Goal: Task Accomplishment & Management: Manage account settings

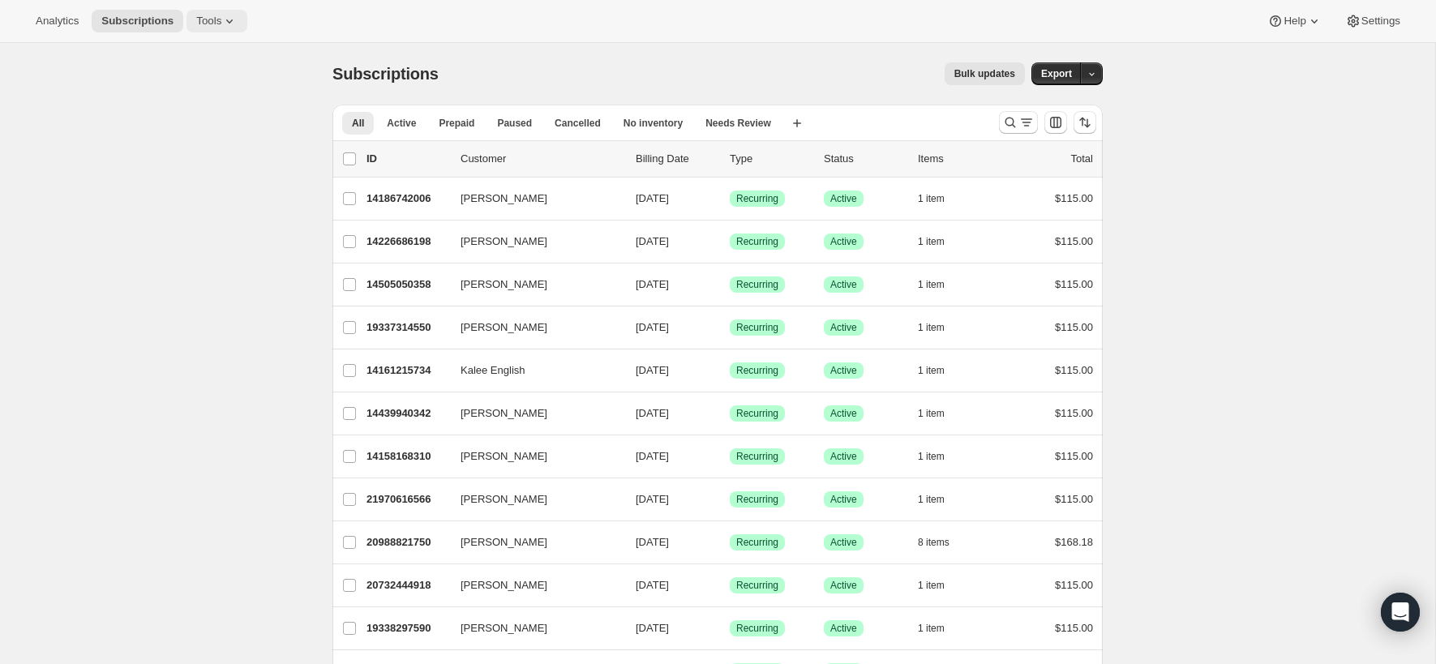
click at [226, 26] on icon at bounding box center [229, 21] width 16 height 16
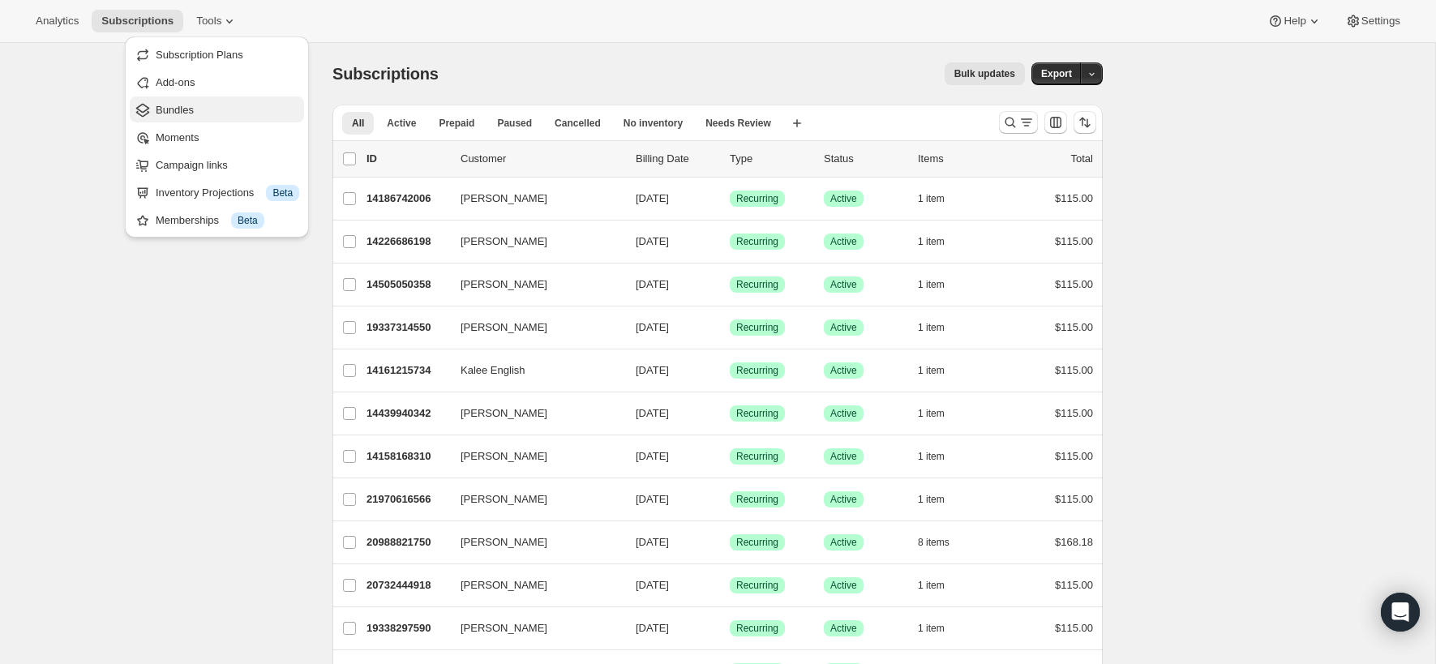
click at [168, 115] on span "Bundles" at bounding box center [175, 110] width 38 height 12
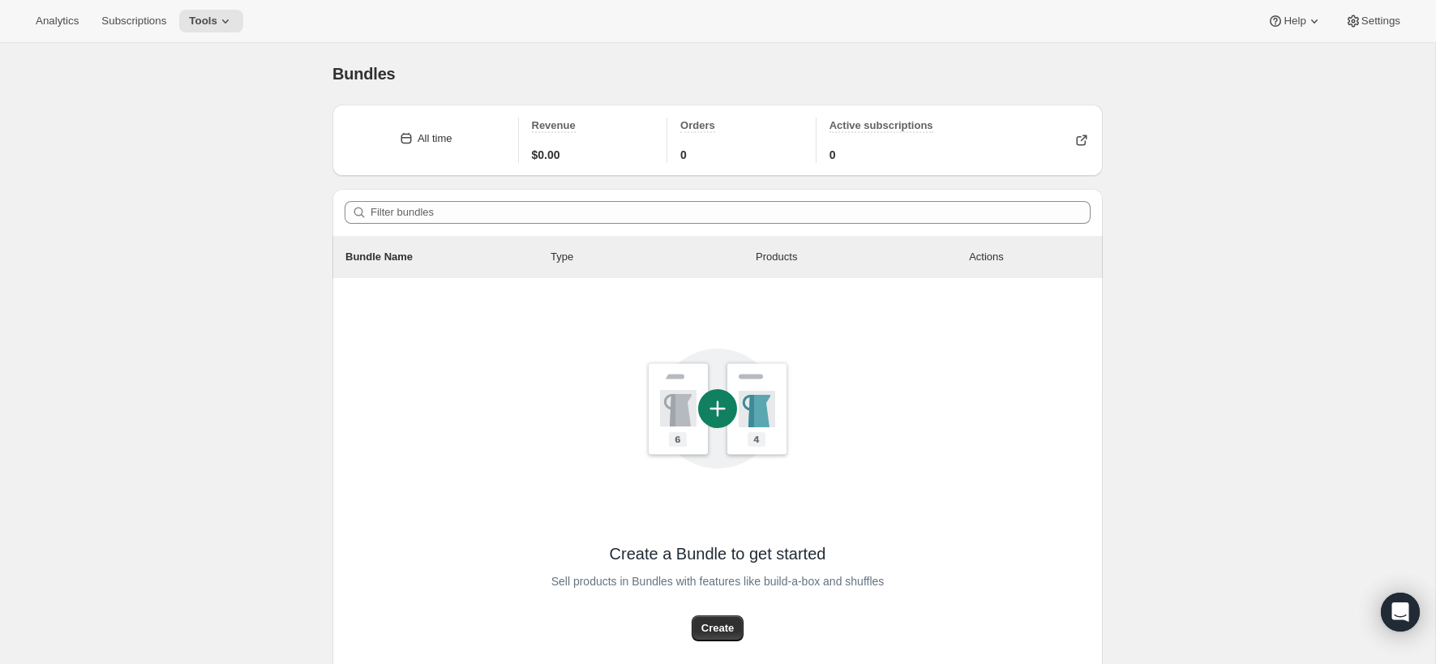
scroll to position [4, 0]
click at [208, 19] on span "Tools" at bounding box center [203, 21] width 28 height 13
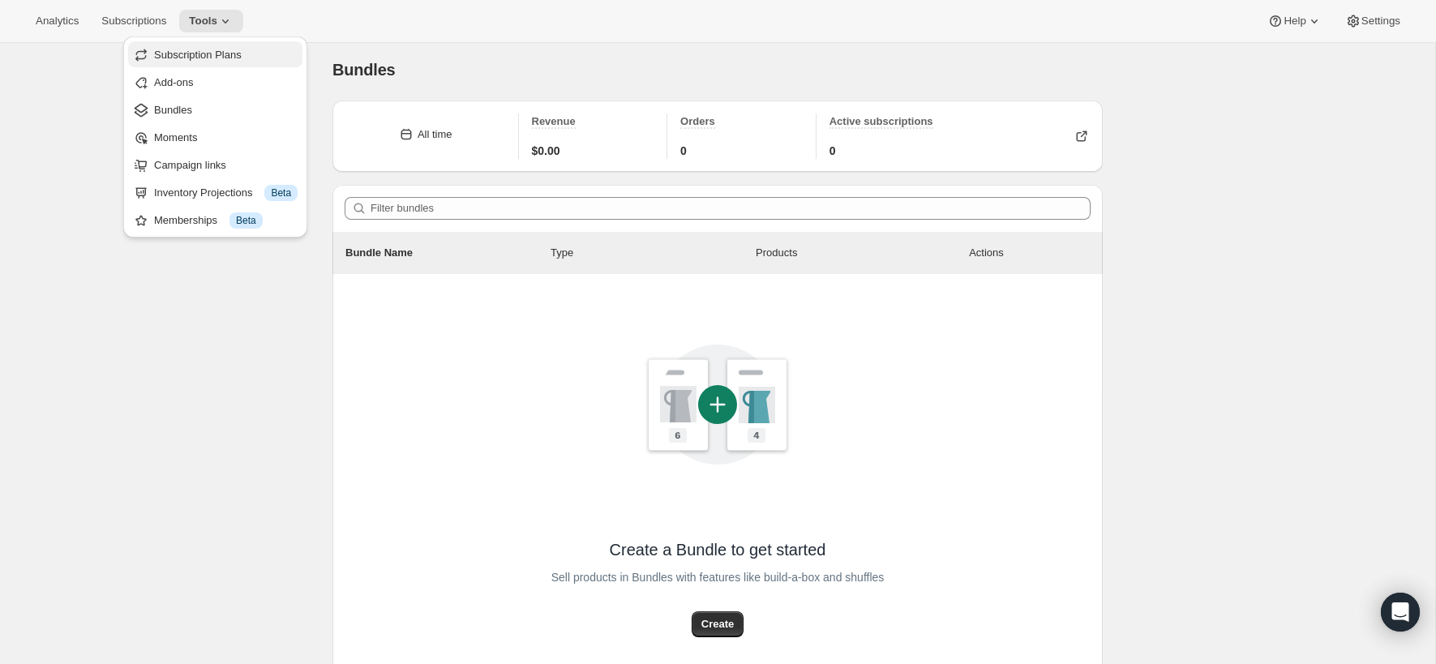
click at [208, 59] on span "Subscription Plans" at bounding box center [198, 55] width 88 height 12
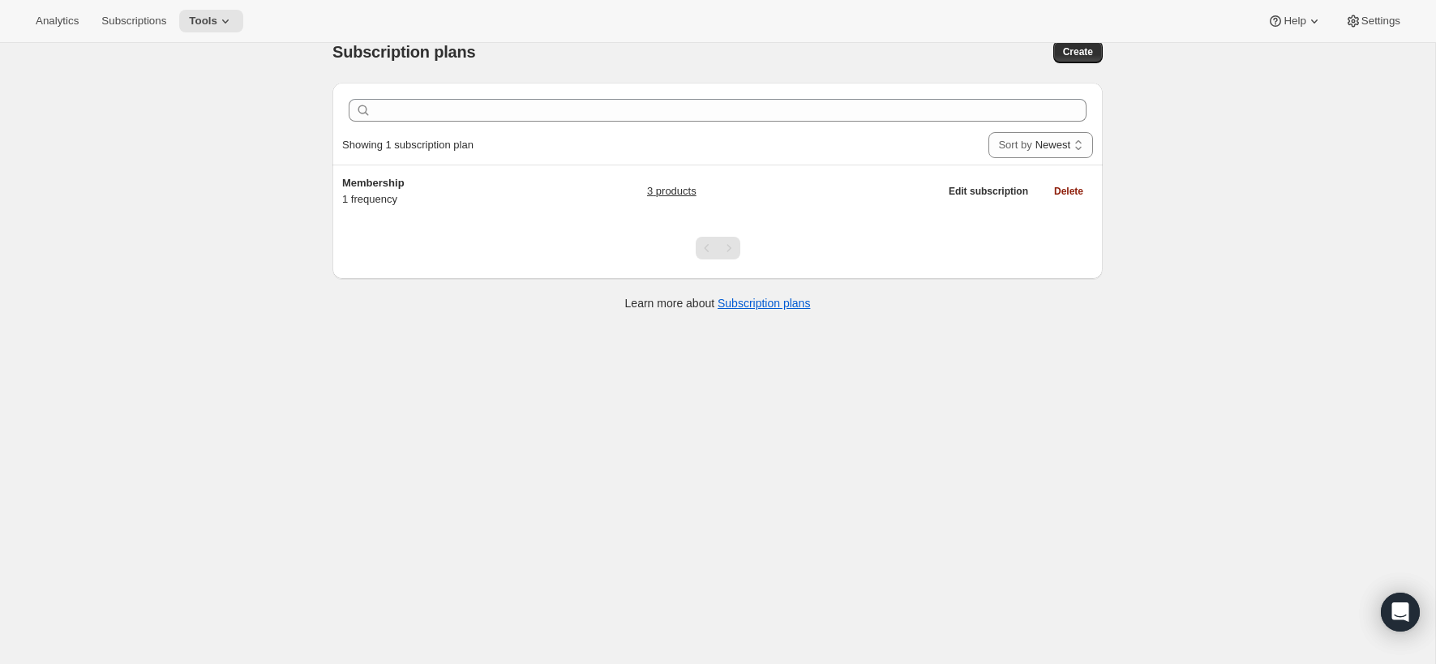
scroll to position [24, 0]
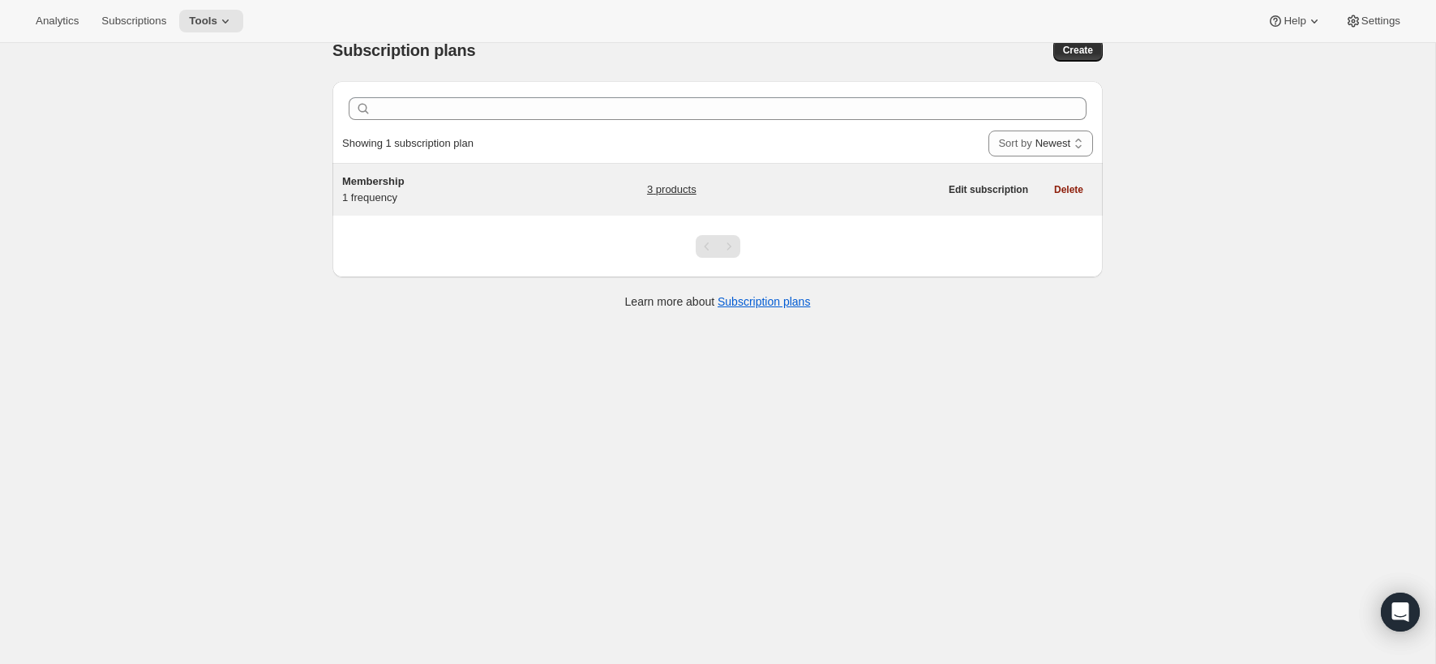
click at [672, 188] on link "3 products" at bounding box center [671, 190] width 49 height 16
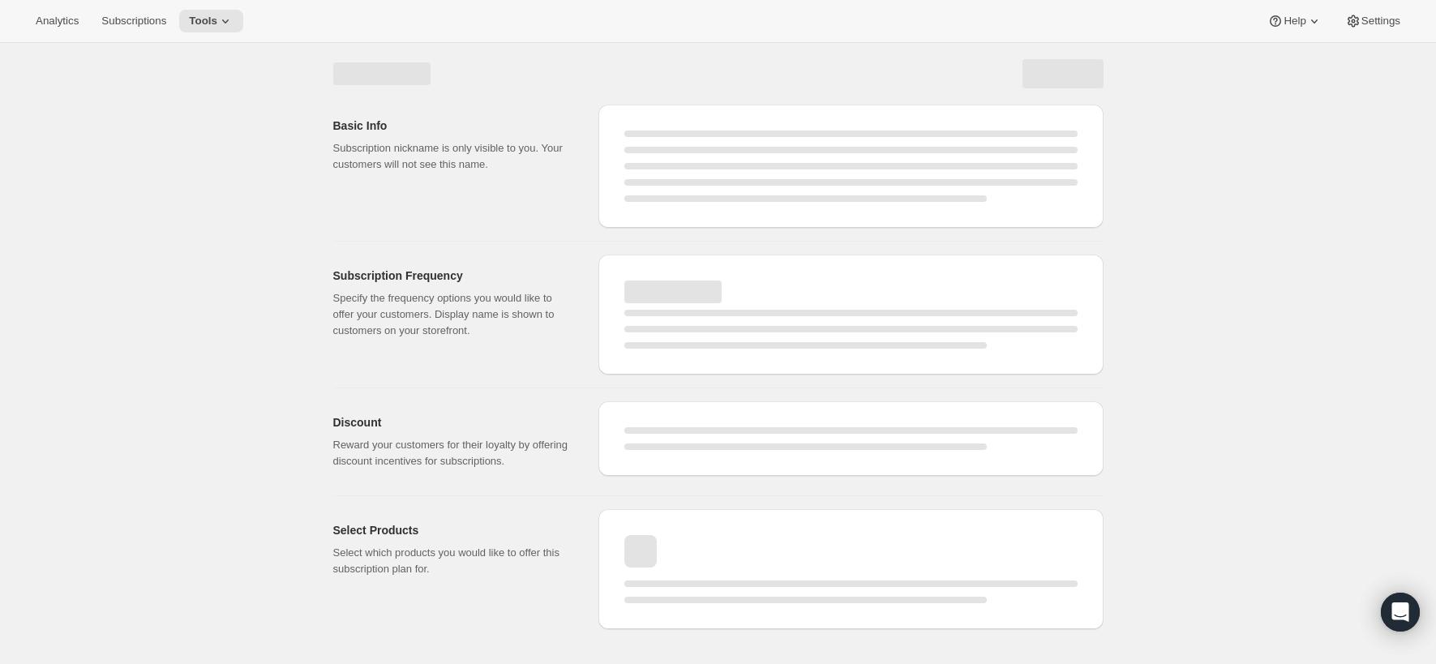
select select "WEEK"
select select "MONTH"
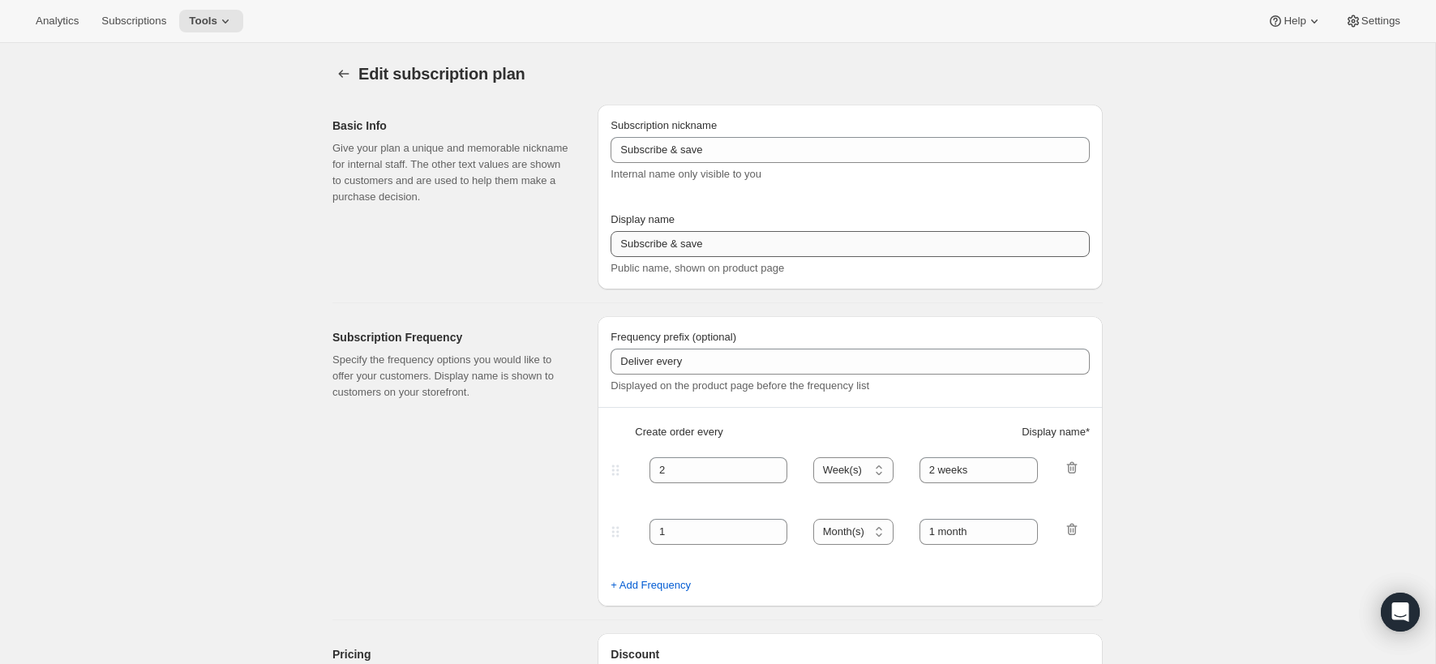
type input "Membership"
type input "1"
select select "MONTH"
type input "1 month"
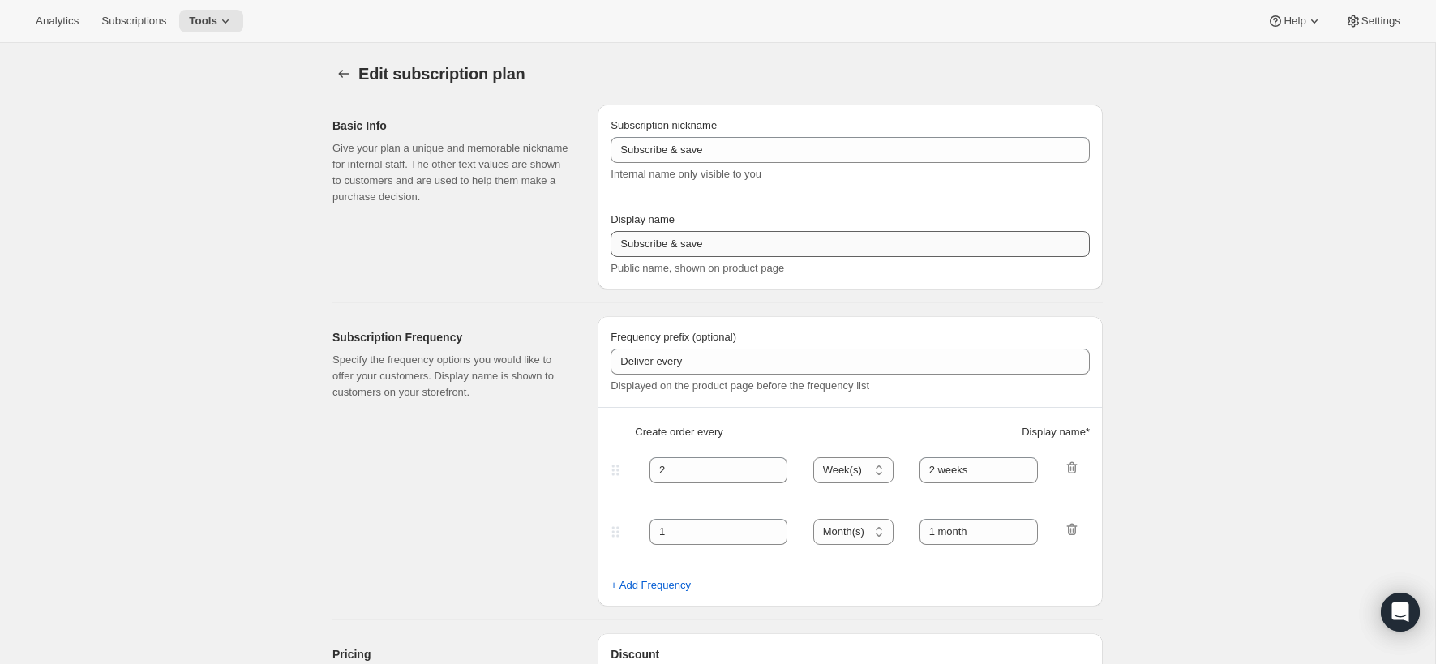
checkbox input "true"
select select "MONTHDAY"
